Goal: Task Accomplishment & Management: Complete application form

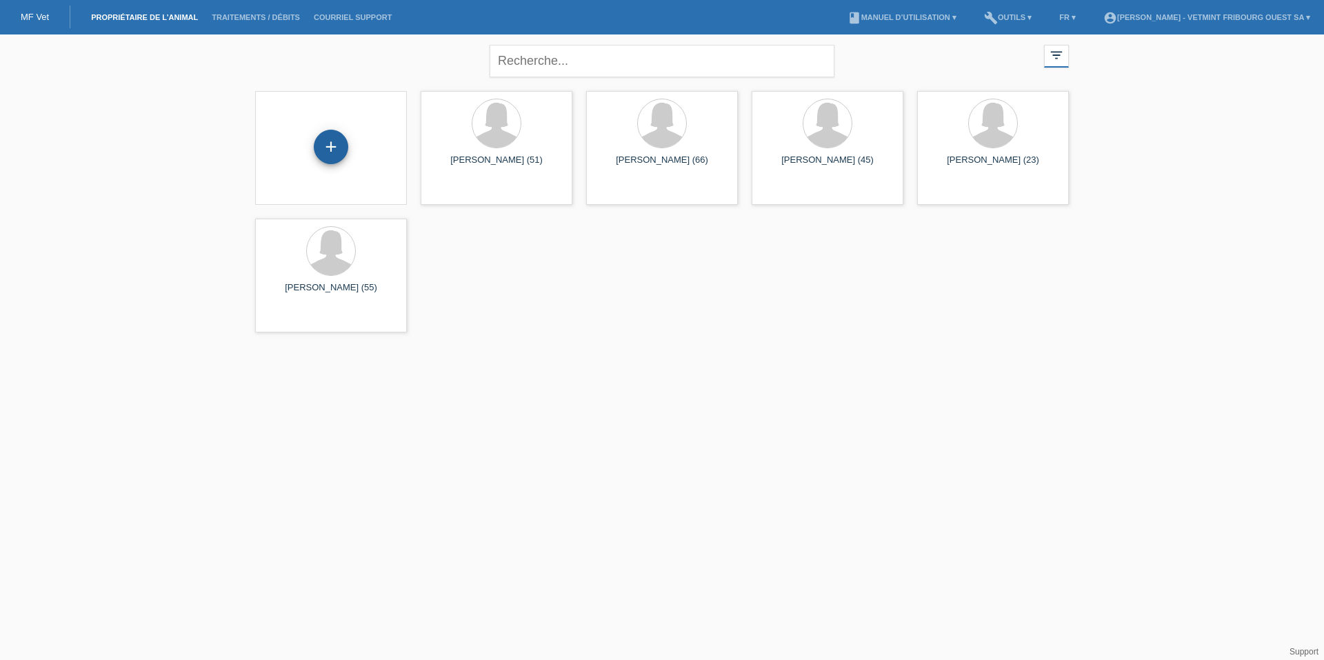
click at [332, 152] on div "+" at bounding box center [331, 147] width 34 height 34
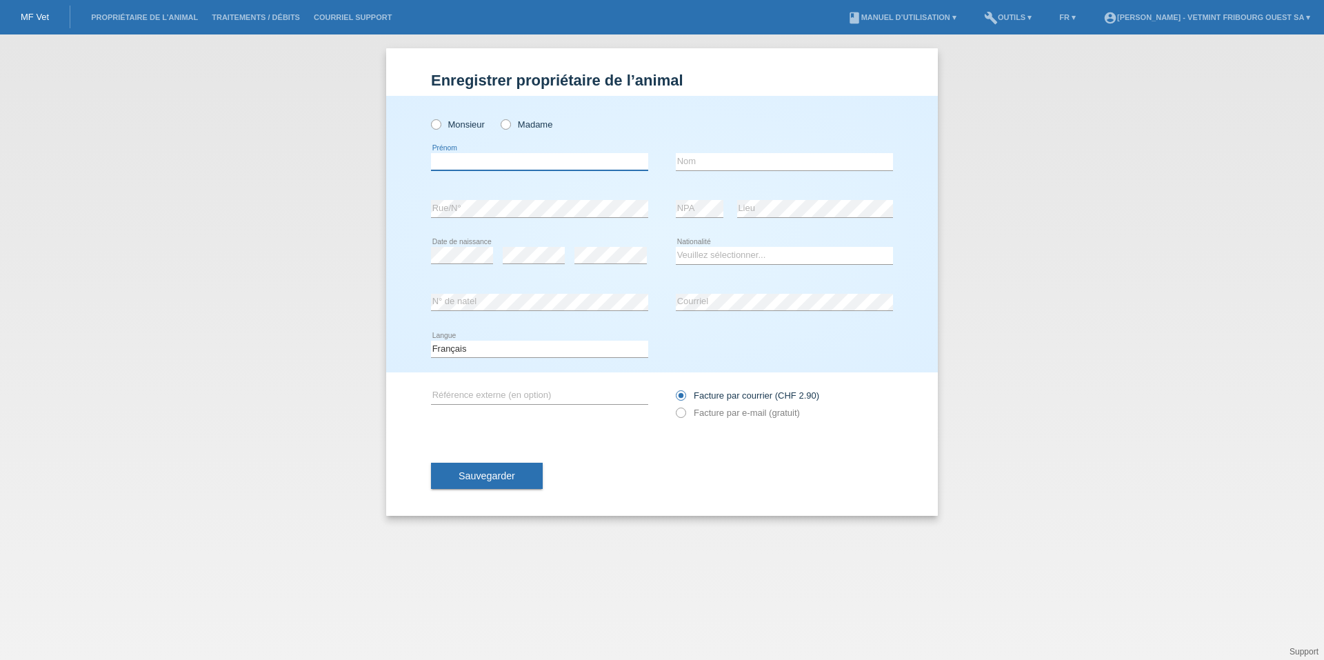
click at [523, 166] on input "text" at bounding box center [539, 161] width 217 height 17
click at [517, 121] on label "Madame" at bounding box center [527, 124] width 52 height 10
click at [510, 121] on input "Madame" at bounding box center [505, 123] width 9 height 9
radio input "true"
click at [468, 167] on input "text" at bounding box center [539, 161] width 217 height 17
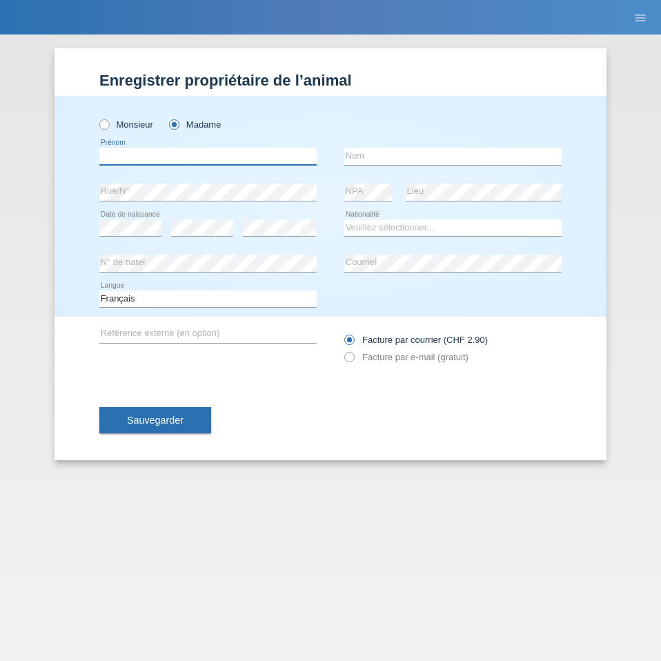
click at [152, 151] on input "text" at bounding box center [207, 156] width 217 height 17
type input "Gisèle"
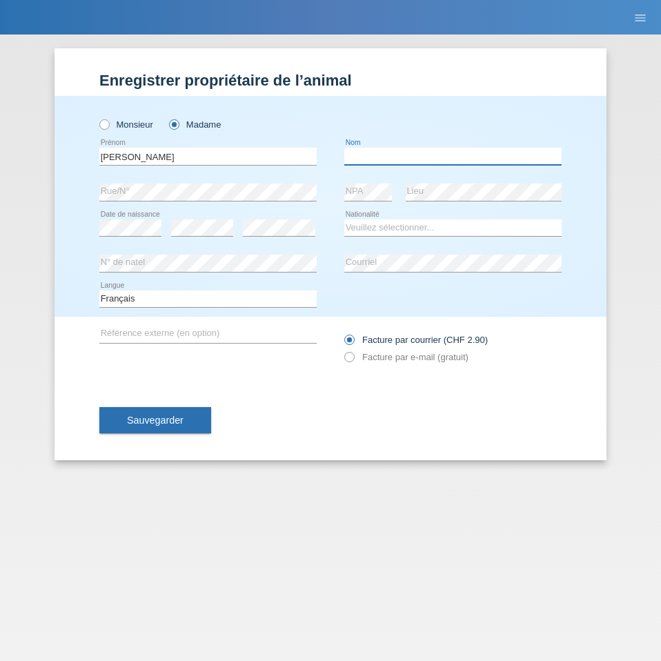
click at [432, 150] on input "text" at bounding box center [452, 156] width 217 height 17
type input "Chuard"
click at [369, 228] on select "Veuillez sélectionner... Suisse Allemagne Autriche Liechtenstein ------------ A…" at bounding box center [452, 227] width 217 height 17
select select "CH"
click at [344, 219] on select "Veuillez sélectionner... Suisse Allemagne Autriche Liechtenstein ------------ A…" at bounding box center [452, 227] width 217 height 17
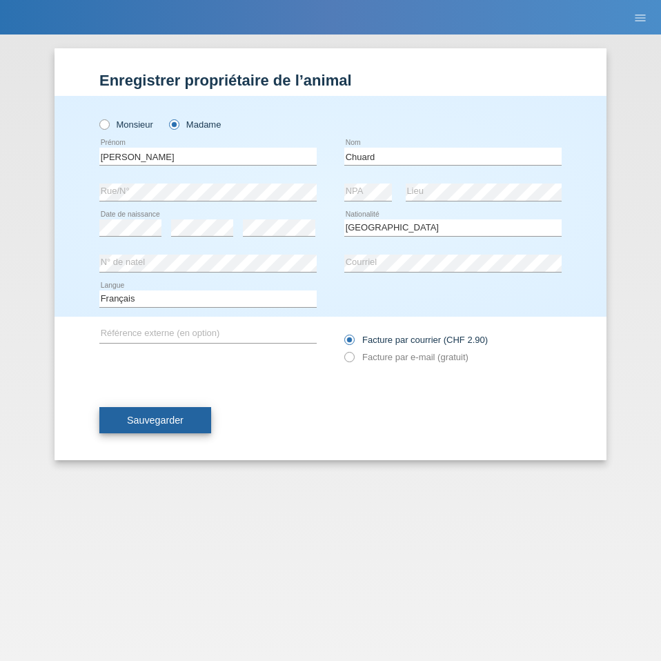
click at [178, 412] on button "Sauvegarder" at bounding box center [155, 420] width 112 height 26
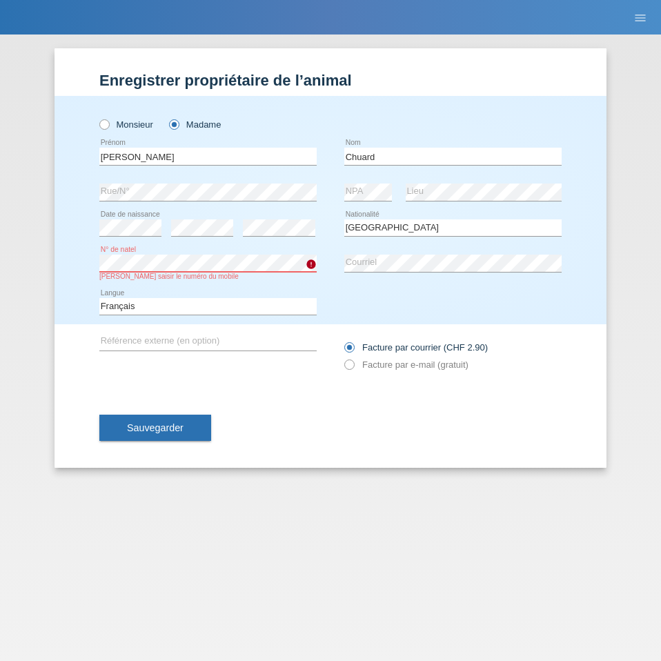
click at [88, 260] on div "Monsieur Madame Gisèle error Prénom Nom" at bounding box center [330, 210] width 552 height 228
click at [184, 431] on button "Sauvegarder" at bounding box center [155, 427] width 112 height 26
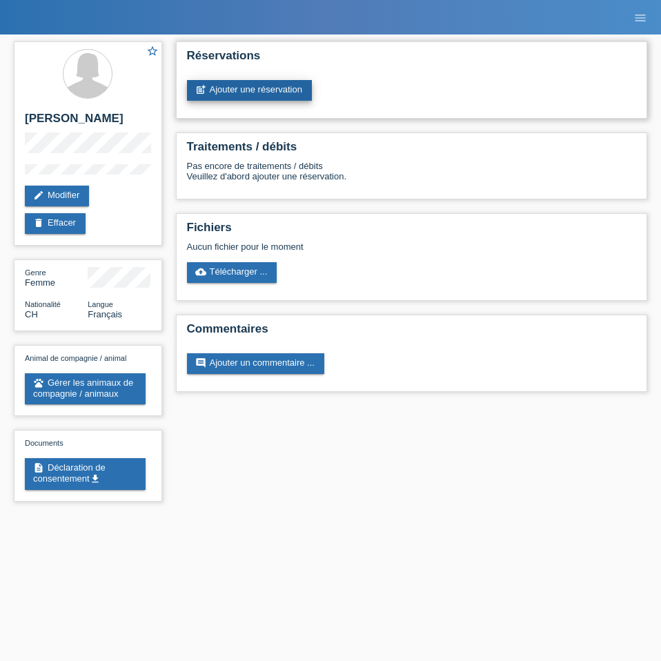
click at [234, 93] on link "post_add Ajouter une réservation" at bounding box center [249, 90] width 125 height 21
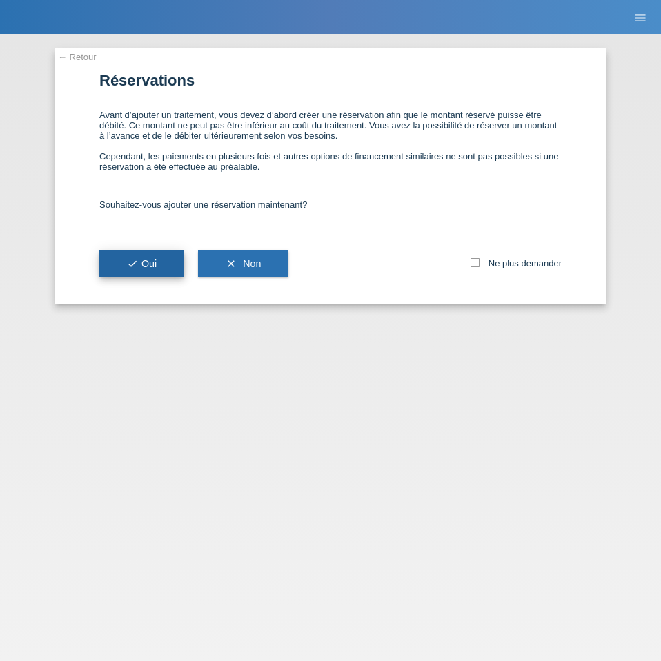
click at [164, 252] on button "check Oui" at bounding box center [141, 263] width 85 height 26
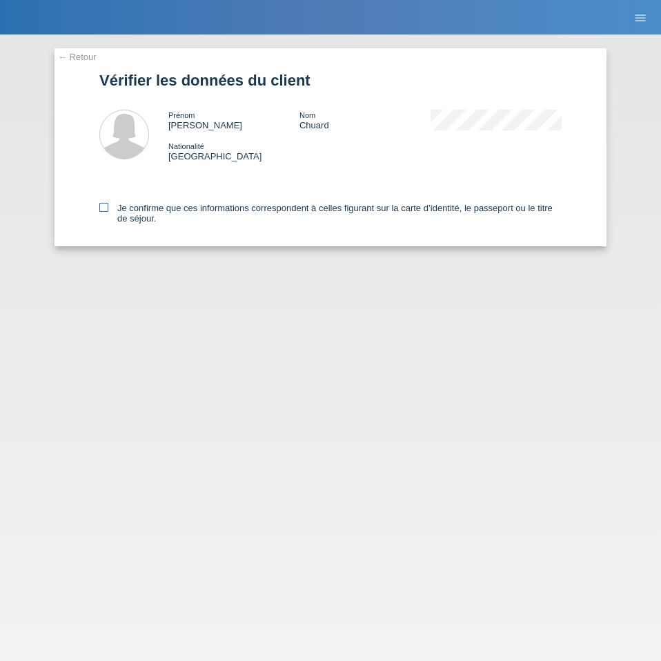
click at [183, 206] on label "Je confirme que ces informations correspondent à celles figurant sur la carte d…" at bounding box center [330, 213] width 462 height 21
click at [108, 206] on input "Je confirme que ces informations correspondent à celles figurant sur la carte d…" at bounding box center [103, 207] width 9 height 9
checkbox input "true"
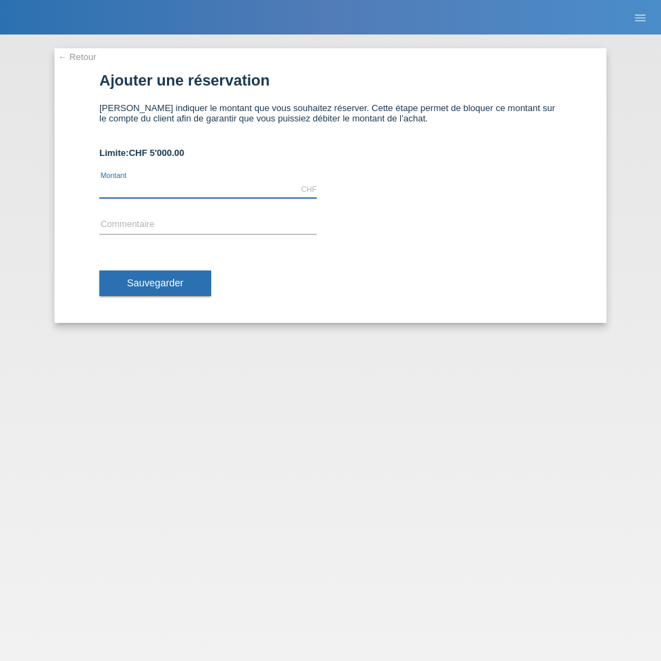
click at [166, 190] on input "text" at bounding box center [207, 189] width 217 height 17
type input "2500.00"
click at [155, 223] on input "text" at bounding box center [207, 225] width 217 height 17
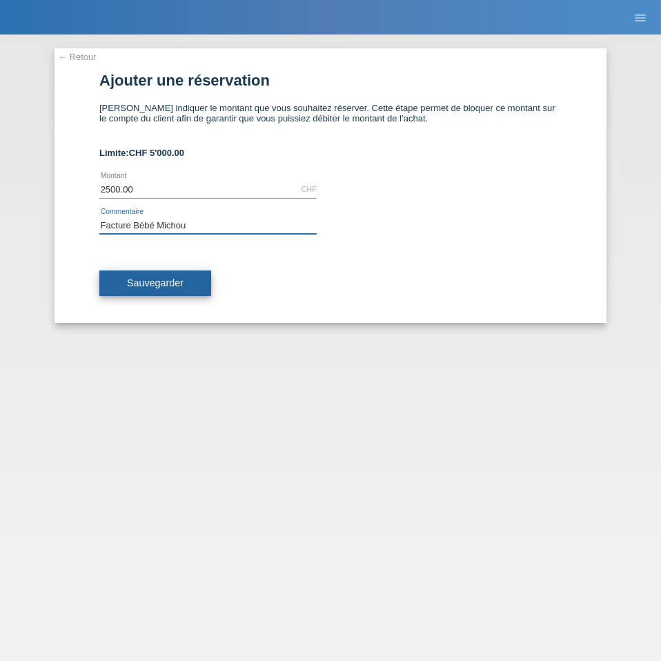
type input "Facture Bébé Michou"
click at [177, 279] on span "Sauvegarder" at bounding box center [155, 282] width 57 height 11
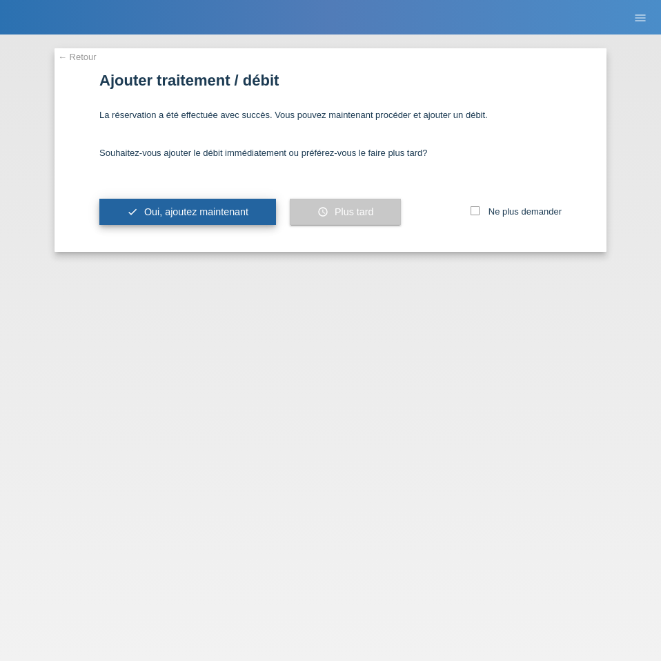
click at [217, 207] on span "Oui, ajoutez maintenant" at bounding box center [196, 211] width 104 height 11
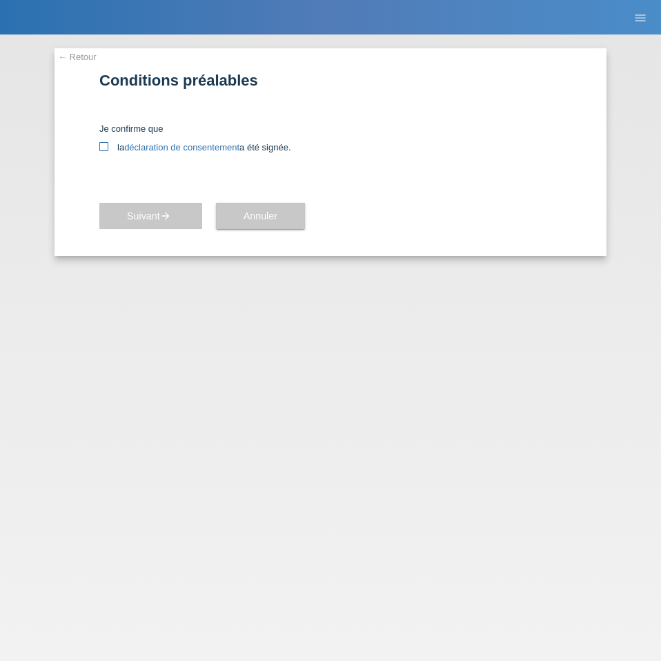
click at [108, 145] on icon at bounding box center [103, 146] width 9 height 9
click at [108, 145] on input "la déclaration de consentement a été signée." at bounding box center [103, 146] width 9 height 9
checkbox input "true"
click at [155, 150] on link "déclaration de consentement" at bounding box center [181, 147] width 115 height 10
click at [139, 211] on span "Suivant arrow_forward" at bounding box center [151, 215] width 48 height 11
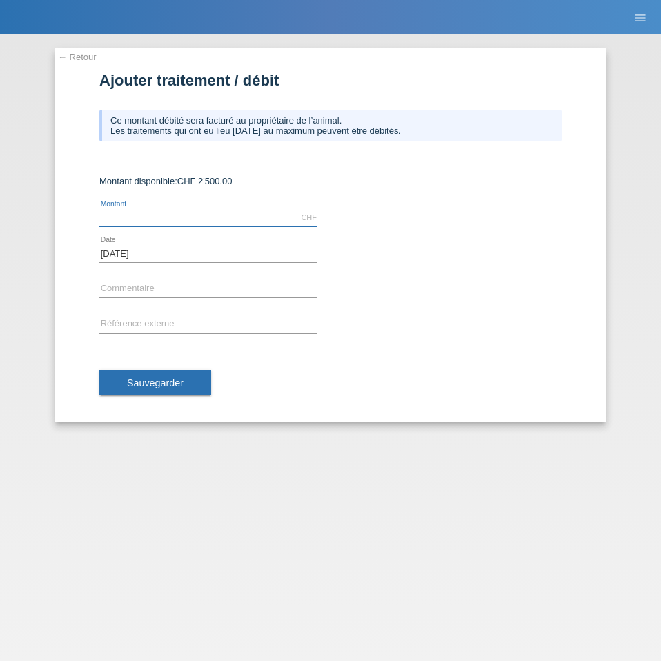
click at [170, 214] on input "text" at bounding box center [207, 217] width 217 height 17
type input "2104.15"
click at [219, 289] on input "text" at bounding box center [207, 289] width 217 height 17
type input "Facture [PERSON_NAME]"
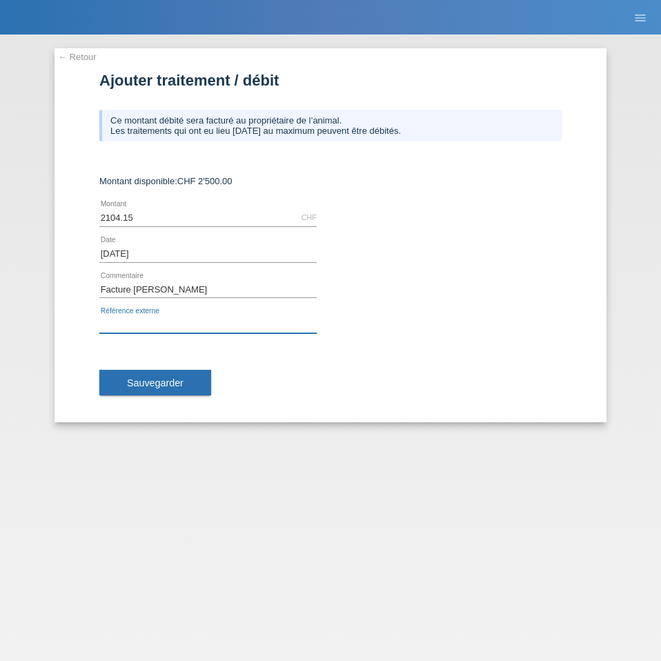
click at [157, 319] on input "text" at bounding box center [207, 324] width 217 height 17
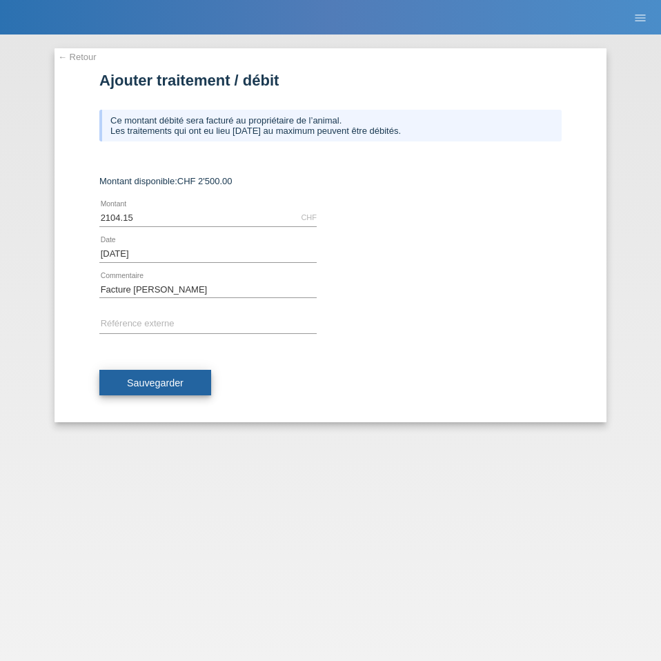
click at [136, 384] on span "Sauvegarder" at bounding box center [155, 382] width 57 height 11
